Goal: Information Seeking & Learning: Learn about a topic

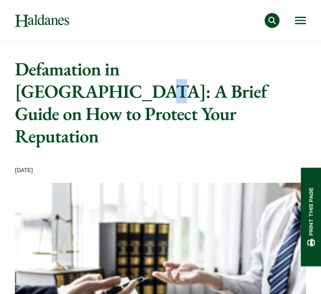
drag, startPoint x: 196, startPoint y: 108, endPoint x: 249, endPoint y: 60, distance: 71.7
click at [249, 60] on h1 "Defamation in [GEOGRAPHIC_DATA]: A Brief Guide on How to Protect Your Reputation" at bounding box center [160, 102] width 291 height 89
click at [300, 24] on button "Open menu" at bounding box center [300, 20] width 11 height 7
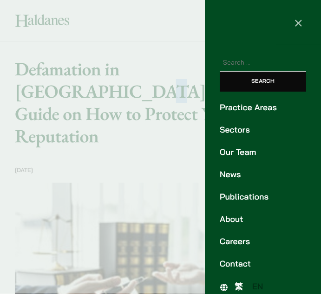
scroll to position [11, 0]
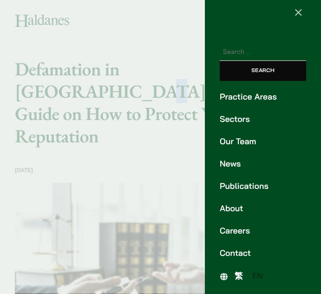
click at [241, 274] on span "繁" at bounding box center [239, 276] width 8 height 10
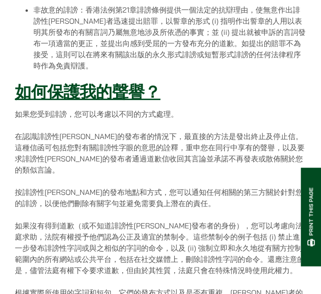
scroll to position [821, 0]
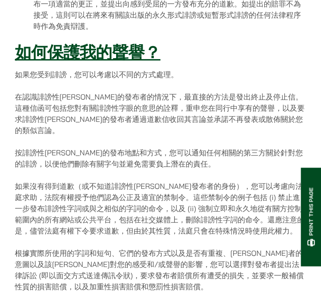
click at [197, 94] on p "在認識誹謗性[PERSON_NAME]的發布者的情況下，最直接的方法是發出終止及停止信。這種信函可包括您對有關誹謗性字眼的意思的詮釋，重申您在同行中享有的聲譽…" at bounding box center [160, 113] width 291 height 45
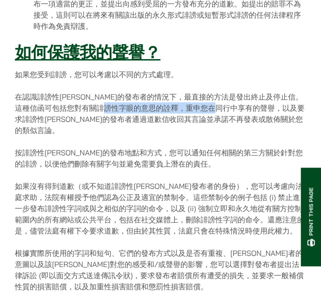
drag, startPoint x: 144, startPoint y: 99, endPoint x: 255, endPoint y: 101, distance: 111.0
click at [255, 101] on p "在認識誹謗性[PERSON_NAME]的發布者的情況下，最直接的方法是發出終止及停止信。這種信函可包括您對有關誹謗性字眼的意思的詮釋，重申您在同行中享有的聲譽…" at bounding box center [160, 113] width 291 height 45
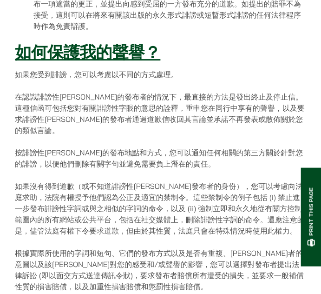
drag, startPoint x: 193, startPoint y: 85, endPoint x: 253, endPoint y: 86, distance: 59.4
click at [253, 91] on p "在認識誹謗性陳述的發布者的情況下，最直接的方法是發出終止及停止信。這種信函可包括您對有關誹謗性字眼的意思的詮釋，重申您在同行中享有的聲譽，以及要求誹謗性陳述的…" at bounding box center [160, 113] width 291 height 45
copy p "發出終止及停止信"
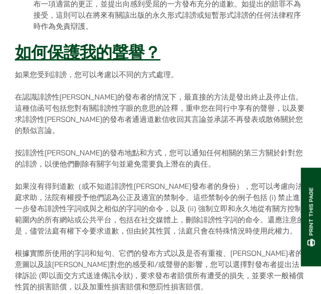
click at [112, 180] on p "如果沒有得到道歉（或不知道誹謗性陳述發布者的身份），您可以考慮向法庭求助，法院有權授予他們認為公正及適宜的禁制令。這些禁制令的例子包括 (i) 禁止進一步發布…" at bounding box center [160, 208] width 291 height 56
